Goal: Transaction & Acquisition: Purchase product/service

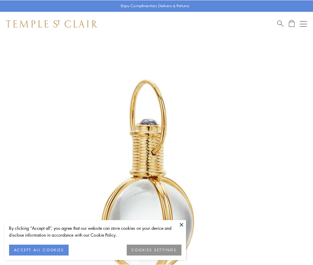
scroll to position [156, 0]
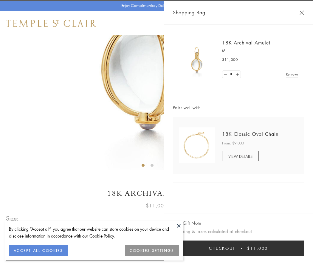
click at [239, 248] on button "Checkout $11,000" at bounding box center [238, 248] width 131 height 16
